Goal: Information Seeking & Learning: Learn about a topic

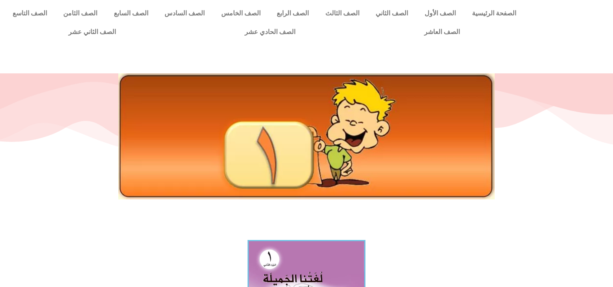
scroll to position [245, 0]
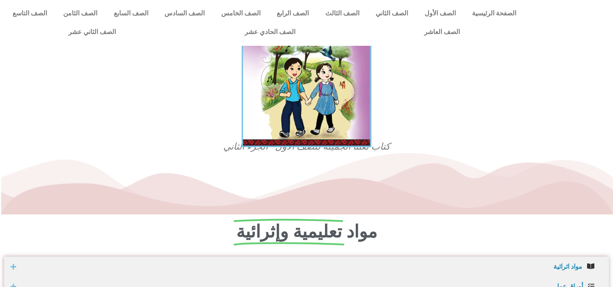
click at [286, 104] on img at bounding box center [307, 66] width 130 height 159
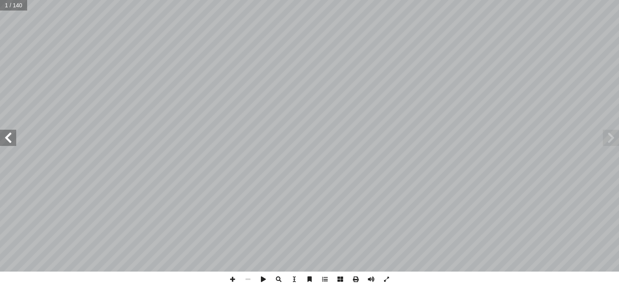
click at [10, 134] on span at bounding box center [8, 138] width 16 height 16
click at [10, 132] on span at bounding box center [8, 138] width 16 height 16
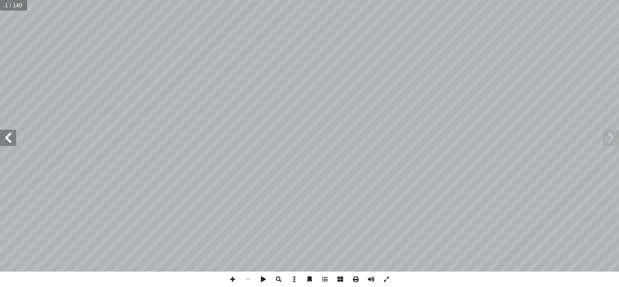
click at [10, 132] on span at bounding box center [8, 138] width 16 height 16
click at [615, 140] on span at bounding box center [611, 138] width 16 height 16
click at [614, 141] on span at bounding box center [611, 138] width 16 height 16
click at [612, 141] on span at bounding box center [611, 138] width 16 height 16
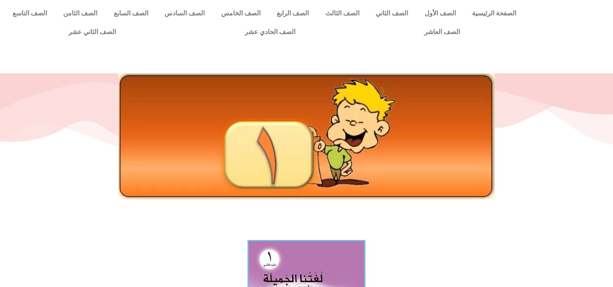
scroll to position [245, 0]
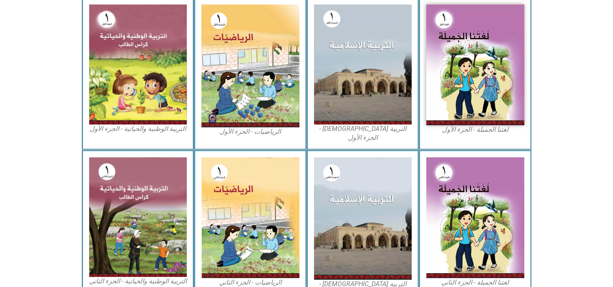
scroll to position [258, 0]
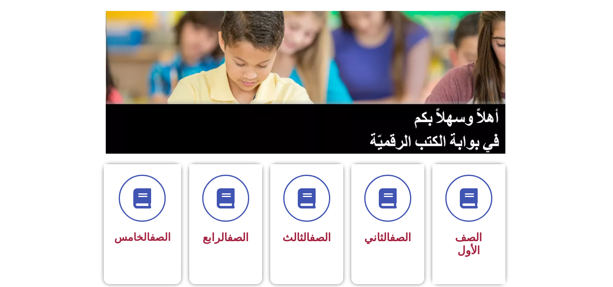
scroll to position [81, 0]
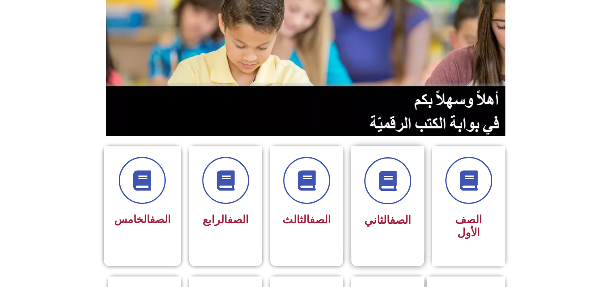
drag, startPoint x: 379, startPoint y: 212, endPoint x: 377, endPoint y: 208, distance: 4.7
click at [379, 212] on div "الصف الثاني" at bounding box center [387, 220] width 51 height 20
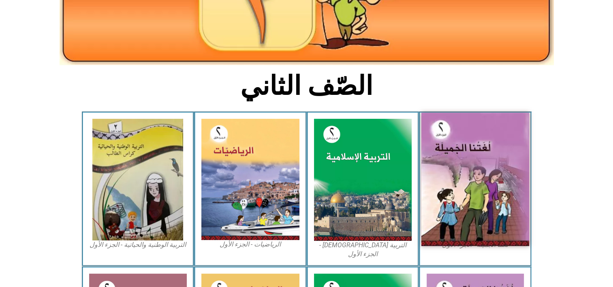
scroll to position [122, 0]
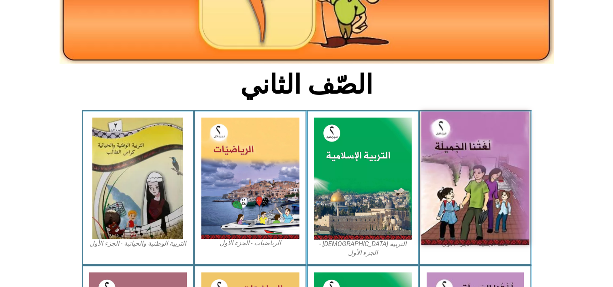
click at [471, 201] on img at bounding box center [476, 177] width 108 height 133
click at [485, 173] on img at bounding box center [476, 177] width 108 height 133
click at [457, 176] on img at bounding box center [476, 177] width 108 height 133
click at [456, 152] on img at bounding box center [476, 177] width 108 height 133
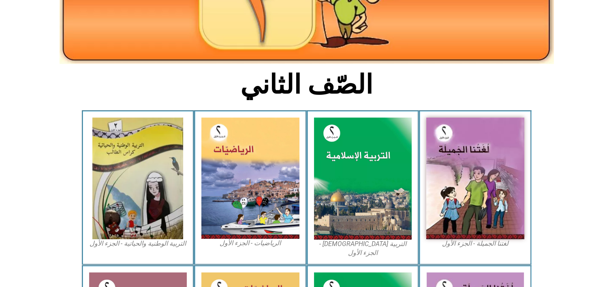
click at [590, 144] on icon at bounding box center [307, 140] width 614 height 61
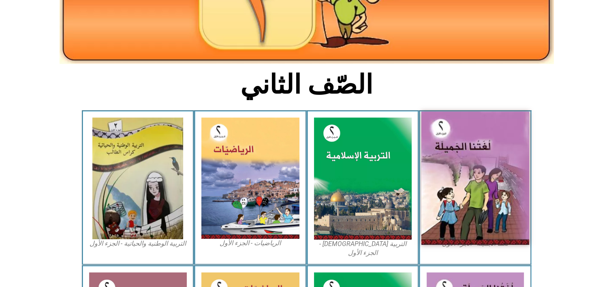
click at [503, 161] on img at bounding box center [476, 177] width 108 height 133
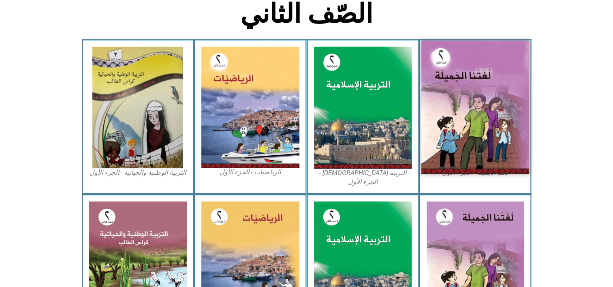
scroll to position [203, 0]
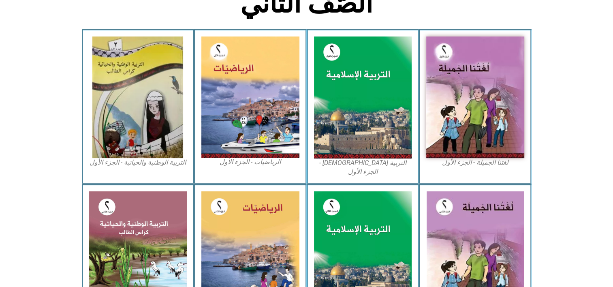
click at [486, 160] on figcaption "لغتنا الجميلة - الجزء الأول​" at bounding box center [475, 162] width 98 height 9
click at [462, 163] on figcaption "لغتنا الجميلة - الجزء الأول​" at bounding box center [475, 162] width 98 height 9
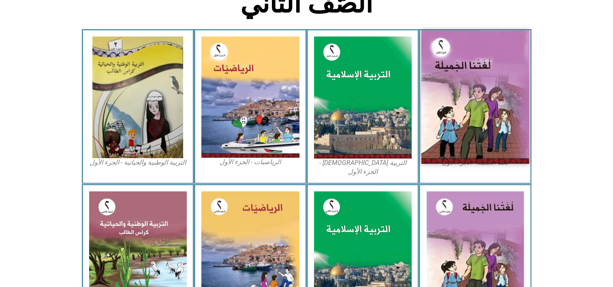
click at [454, 104] on img at bounding box center [476, 96] width 108 height 133
click at [506, 79] on img at bounding box center [476, 96] width 108 height 133
click at [521, 71] on img at bounding box center [476, 96] width 108 height 133
click at [522, 71] on img at bounding box center [476, 96] width 108 height 133
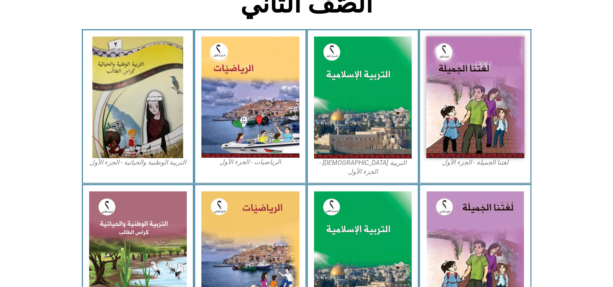
click at [456, 166] on figcaption "لغتنا الجميلة - الجزء الأول​" at bounding box center [475, 162] width 98 height 9
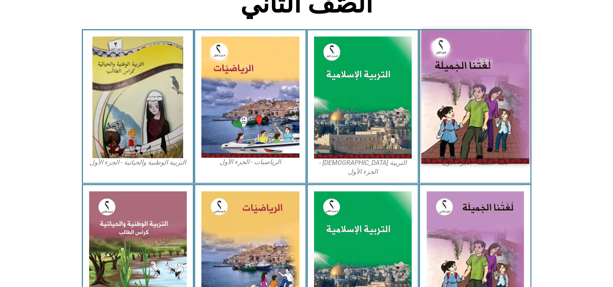
click at [455, 157] on img at bounding box center [476, 96] width 108 height 133
click at [456, 157] on img at bounding box center [476, 96] width 108 height 133
click at [458, 157] on img at bounding box center [476, 96] width 108 height 133
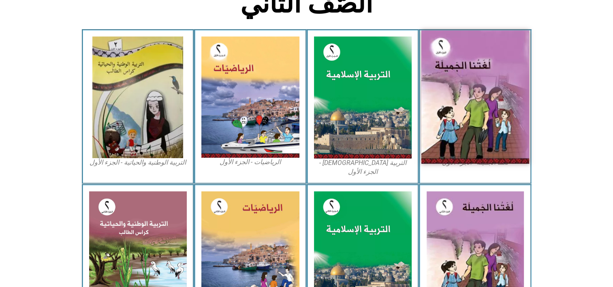
click at [457, 157] on img at bounding box center [476, 96] width 108 height 133
click at [456, 157] on img at bounding box center [476, 96] width 108 height 133
click at [495, 131] on img at bounding box center [476, 96] width 108 height 133
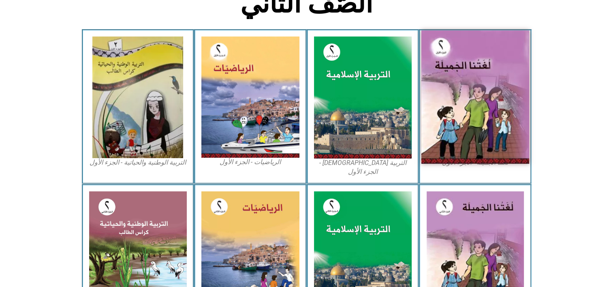
click at [445, 68] on img at bounding box center [476, 96] width 108 height 133
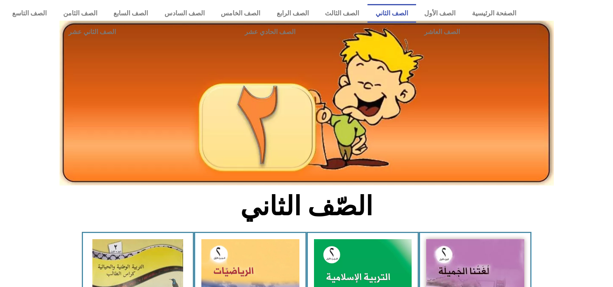
scroll to position [203, 0]
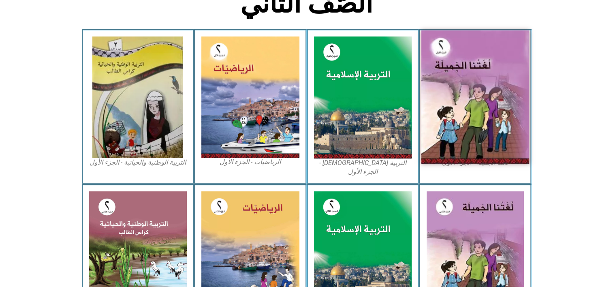
click at [456, 114] on img at bounding box center [476, 96] width 108 height 133
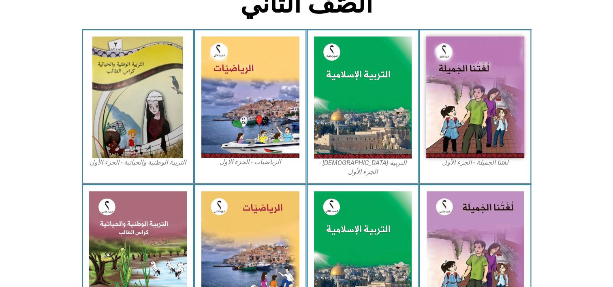
click at [442, 164] on figcaption "لغتنا الجميلة - الجزء الأول​" at bounding box center [475, 162] width 98 height 9
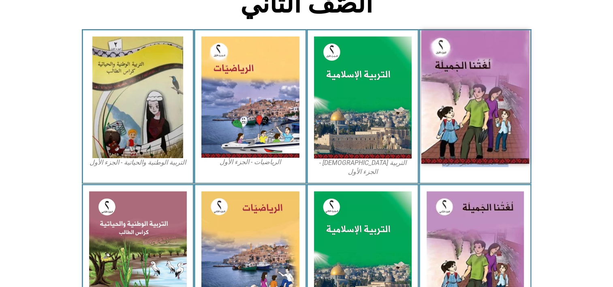
click at [478, 98] on img at bounding box center [476, 96] width 108 height 133
click at [474, 75] on img at bounding box center [476, 96] width 108 height 133
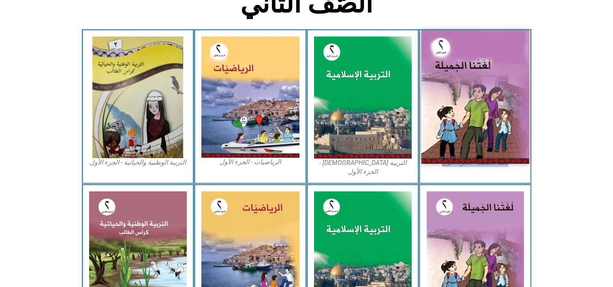
click at [474, 75] on img at bounding box center [476, 96] width 108 height 133
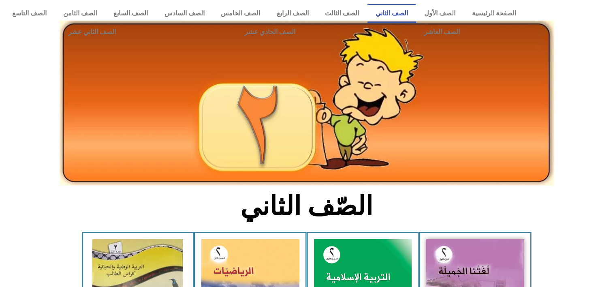
scroll to position [203, 0]
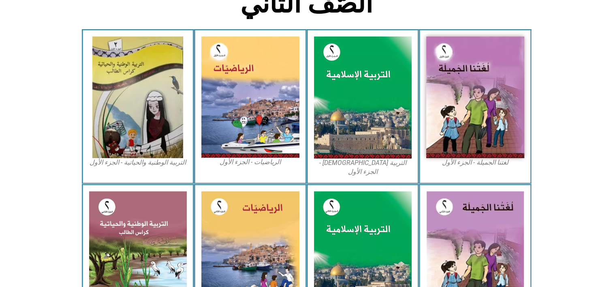
click at [482, 163] on figcaption "لغتنا الجميلة - الجزء الأول​" at bounding box center [475, 162] width 98 height 9
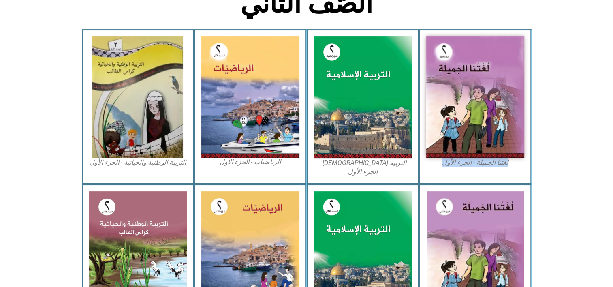
click at [482, 163] on figcaption "لغتنا الجميلة - الجزء الأول​" at bounding box center [475, 162] width 98 height 9
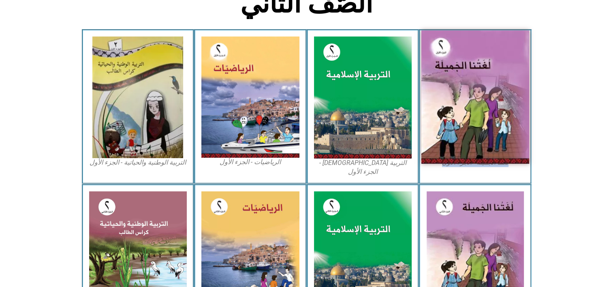
drag, startPoint x: 482, startPoint y: 163, endPoint x: 463, endPoint y: 102, distance: 64.4
click at [463, 102] on img at bounding box center [476, 96] width 108 height 133
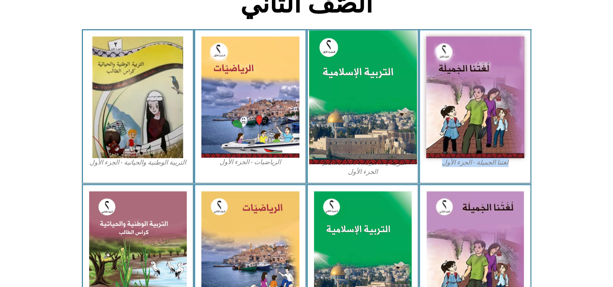
click at [379, 101] on img at bounding box center [363, 97] width 108 height 134
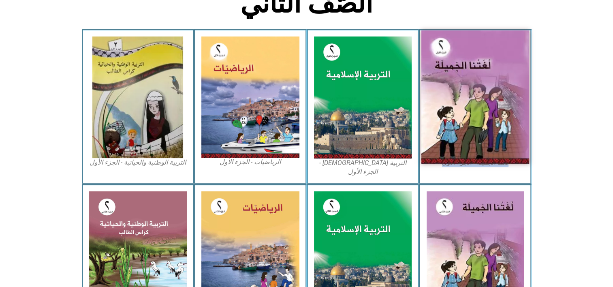
click at [446, 130] on img at bounding box center [476, 96] width 108 height 133
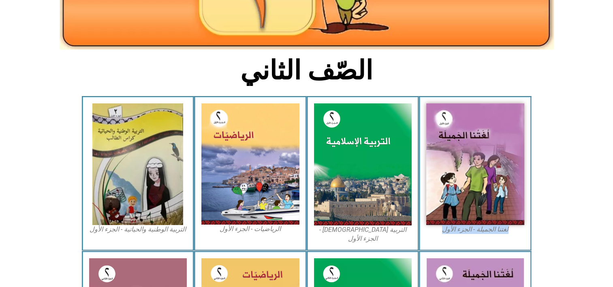
scroll to position [133, 0]
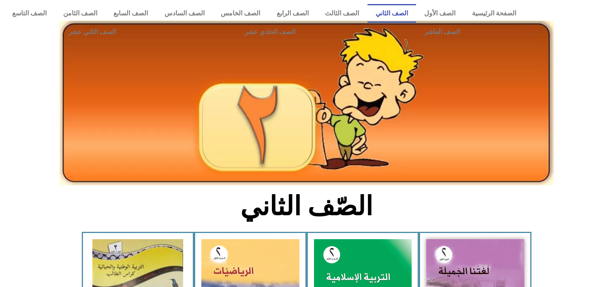
scroll to position [133, 0]
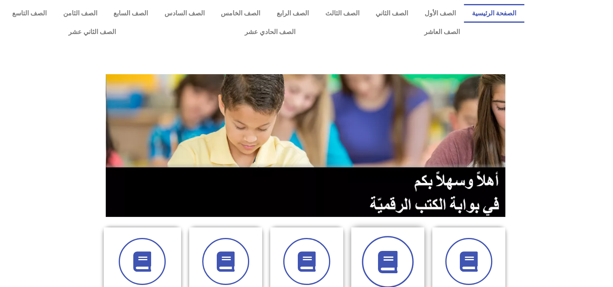
click at [409, 269] on span at bounding box center [388, 262] width 52 height 52
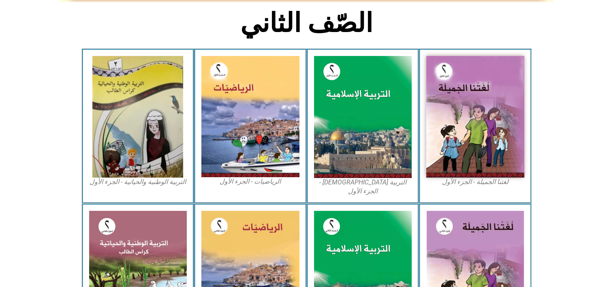
scroll to position [185, 0]
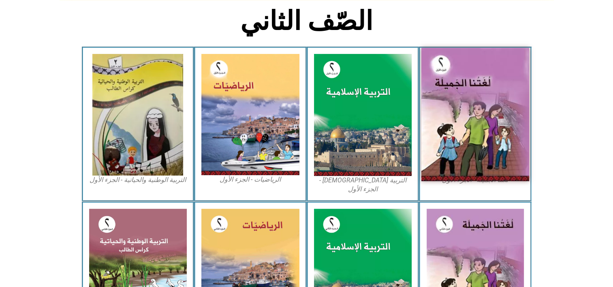
click at [498, 116] on img at bounding box center [476, 114] width 108 height 133
click at [488, 80] on img at bounding box center [476, 114] width 108 height 133
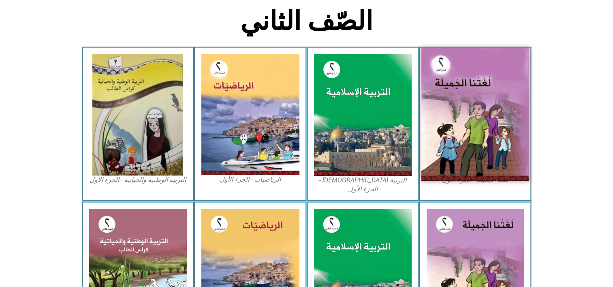
click at [488, 80] on img at bounding box center [476, 114] width 108 height 133
